Goal: Task Accomplishment & Management: Manage account settings

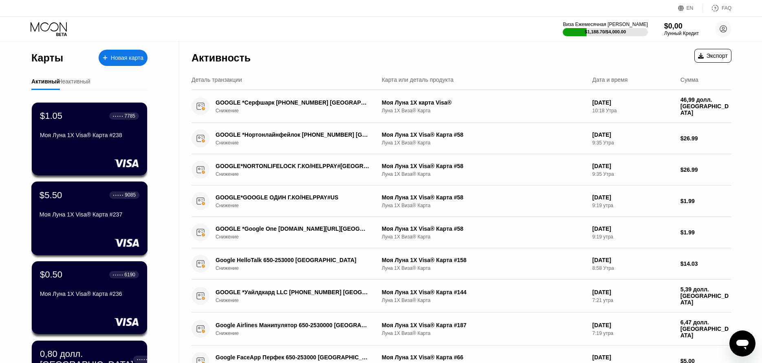
click at [81, 220] on div "Моя Луна 1X Visa® Карта #237" at bounding box center [90, 216] width 100 height 10
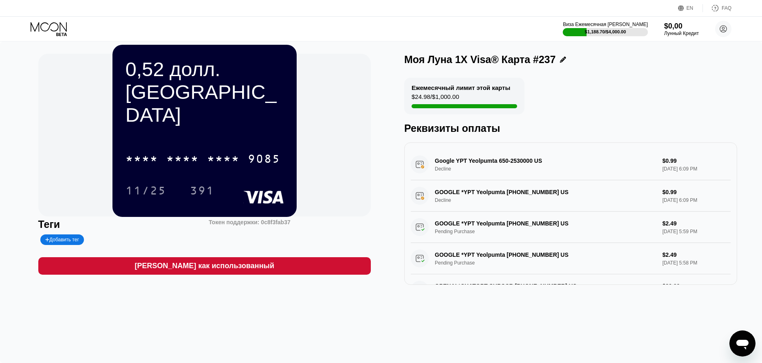
click at [55, 33] on icon at bounding box center [50, 29] width 38 height 14
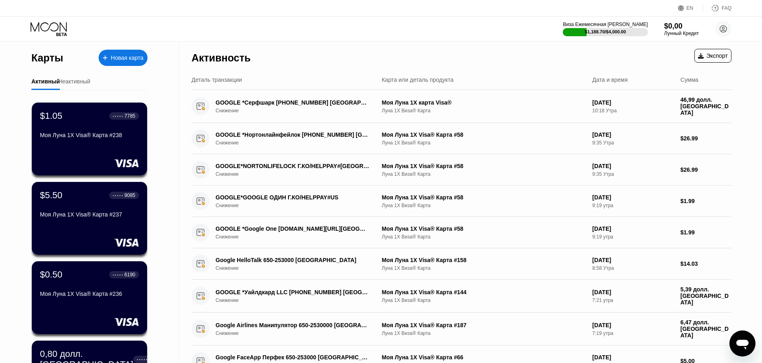
click at [86, 87] on div "Неактивный" at bounding box center [74, 82] width 29 height 16
click at [87, 85] on div "Неактивный" at bounding box center [74, 82] width 29 height 16
click at [88, 82] on div "Неактивный" at bounding box center [74, 81] width 32 height 7
